Goal: Browse casually

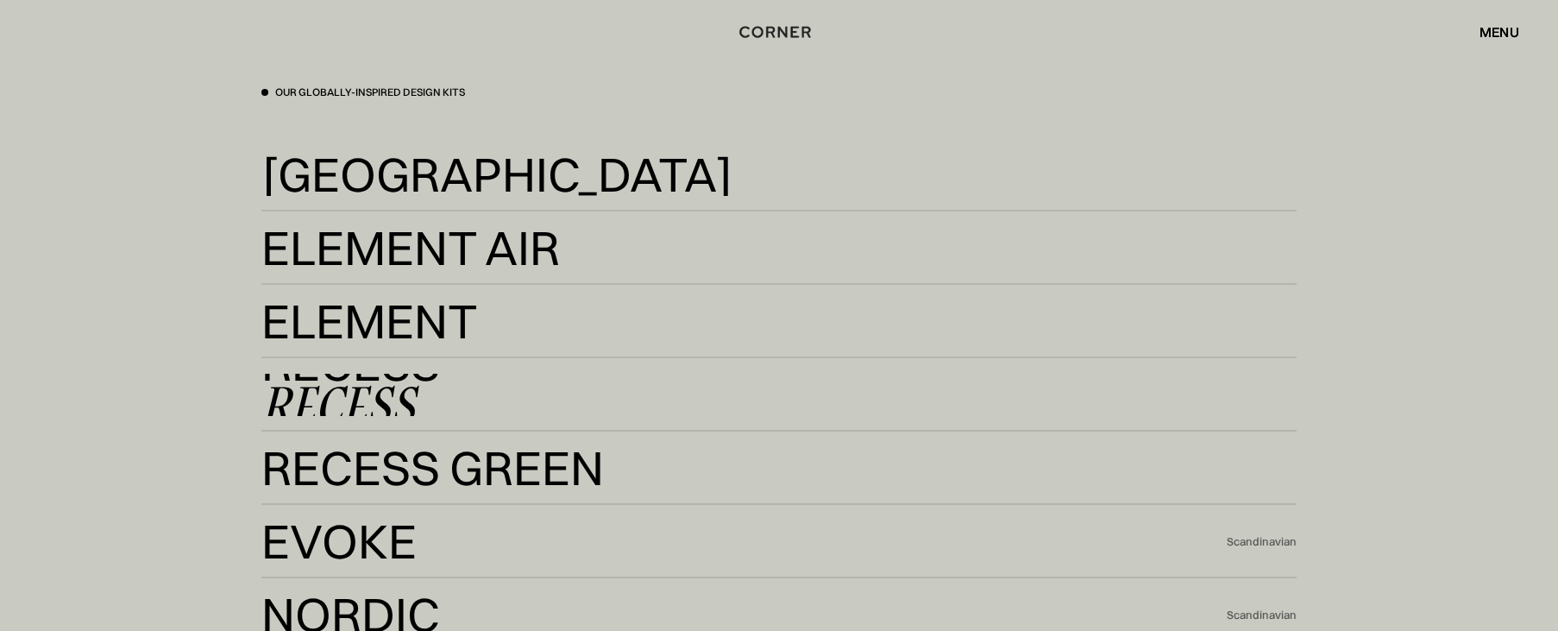
scroll to position [3108, 0]
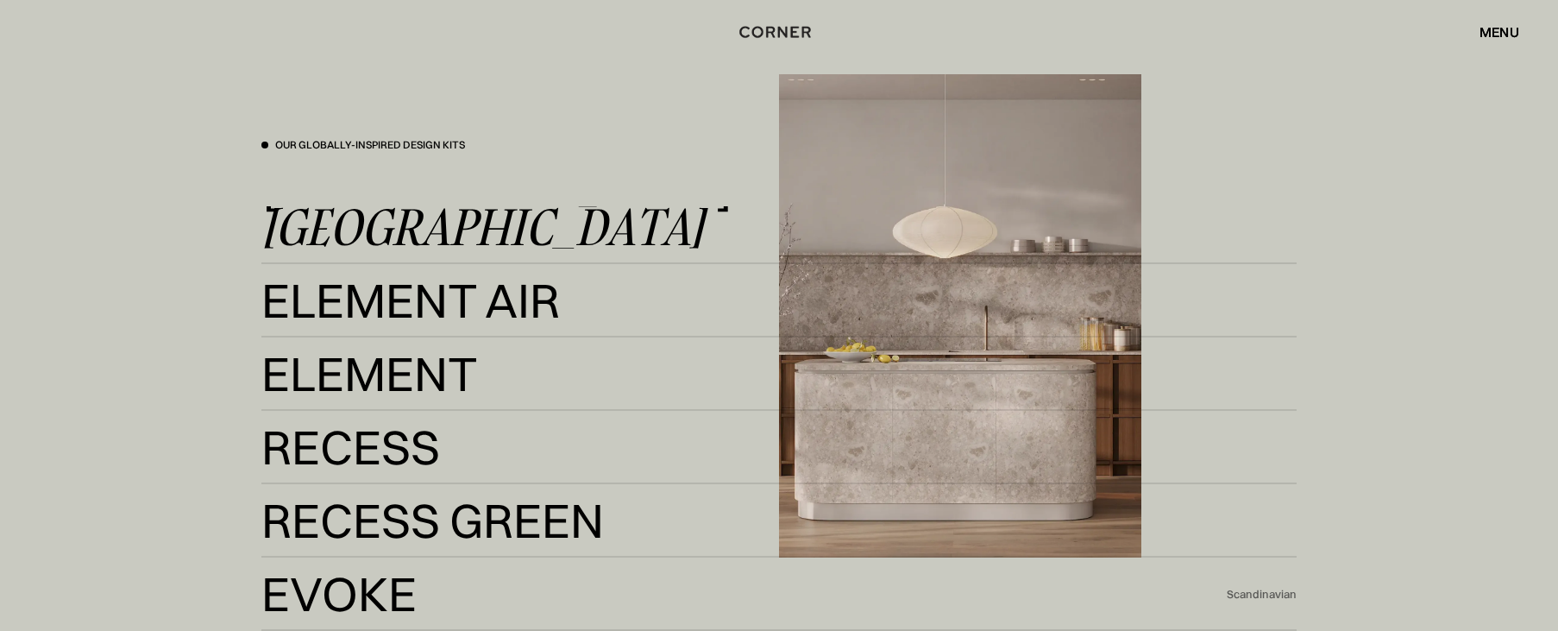
click at [378, 220] on div "[GEOGRAPHIC_DATA]" at bounding box center [482, 226] width 443 height 41
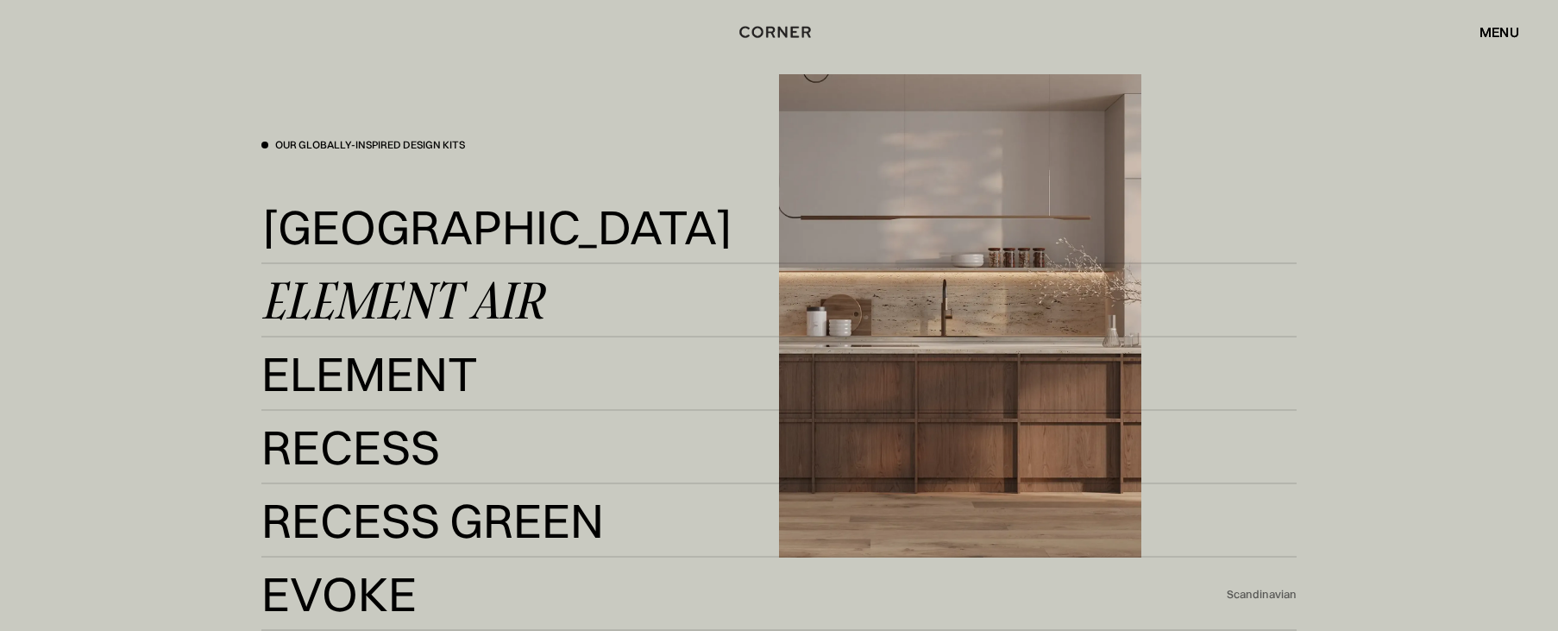
scroll to position [3107, 0]
click at [289, 299] on div "Element Air" at bounding box center [402, 300] width 282 height 41
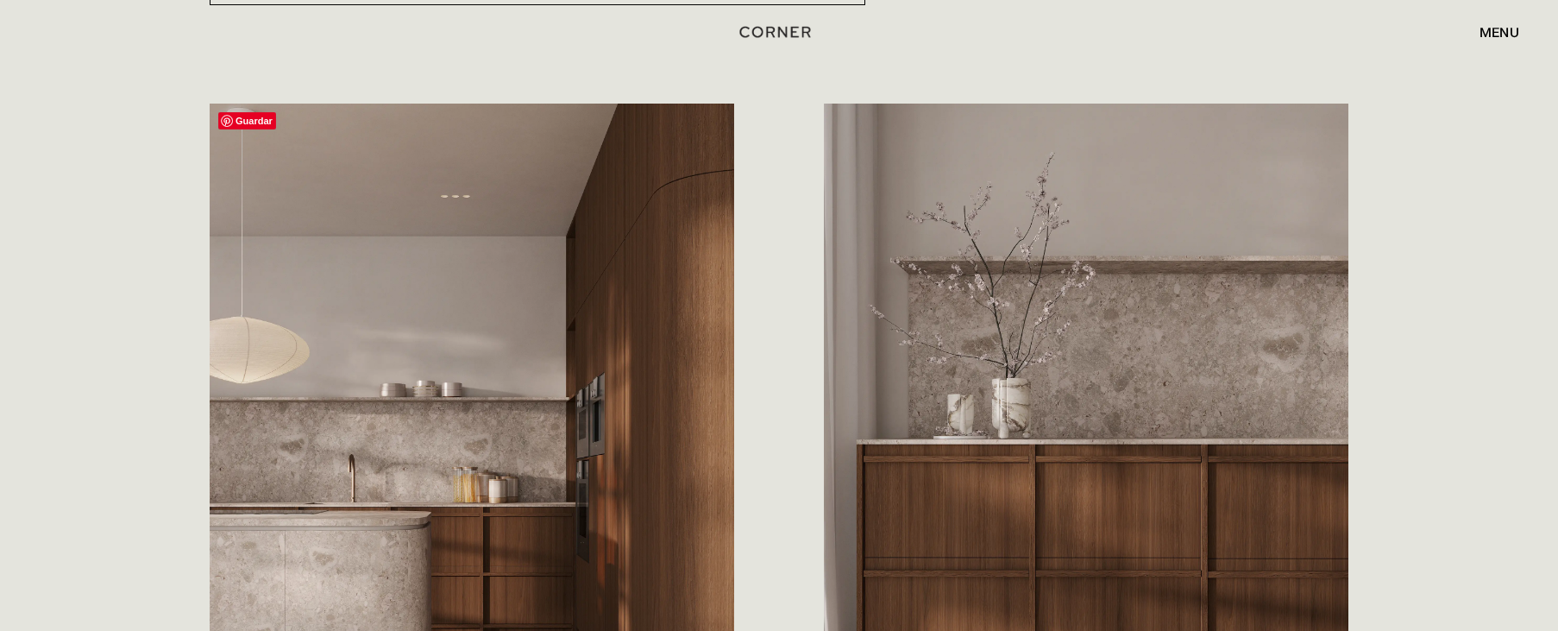
scroll to position [860, 0]
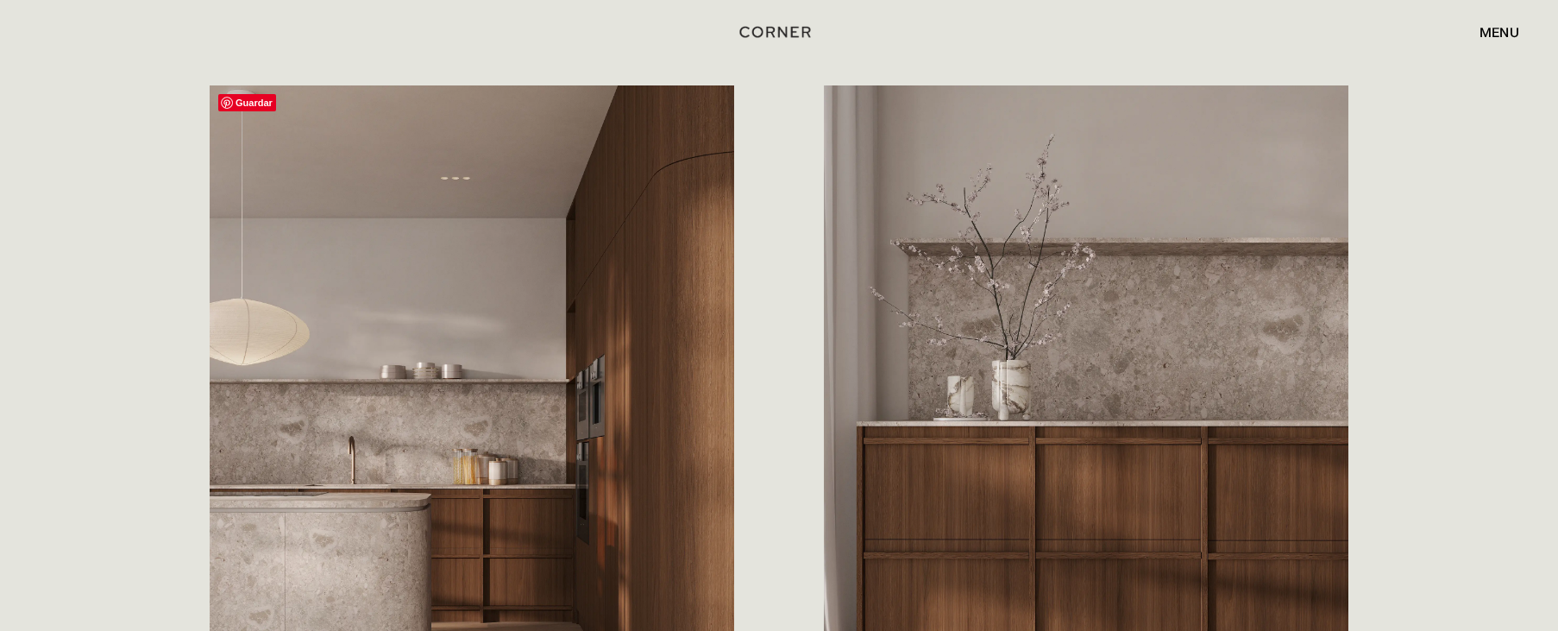
click at [244, 96] on span "Guardar" at bounding box center [247, 102] width 58 height 17
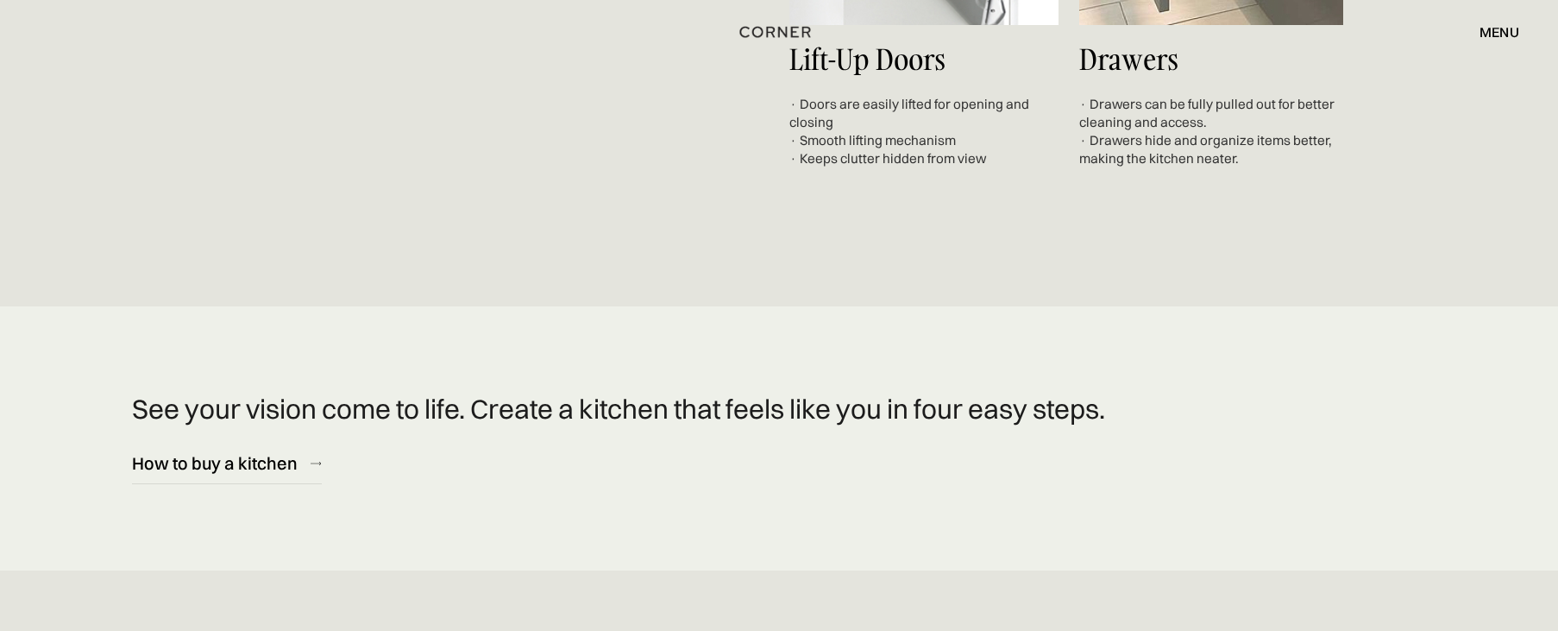
scroll to position [7207, 0]
